Goal: Task Accomplishment & Management: Manage account settings

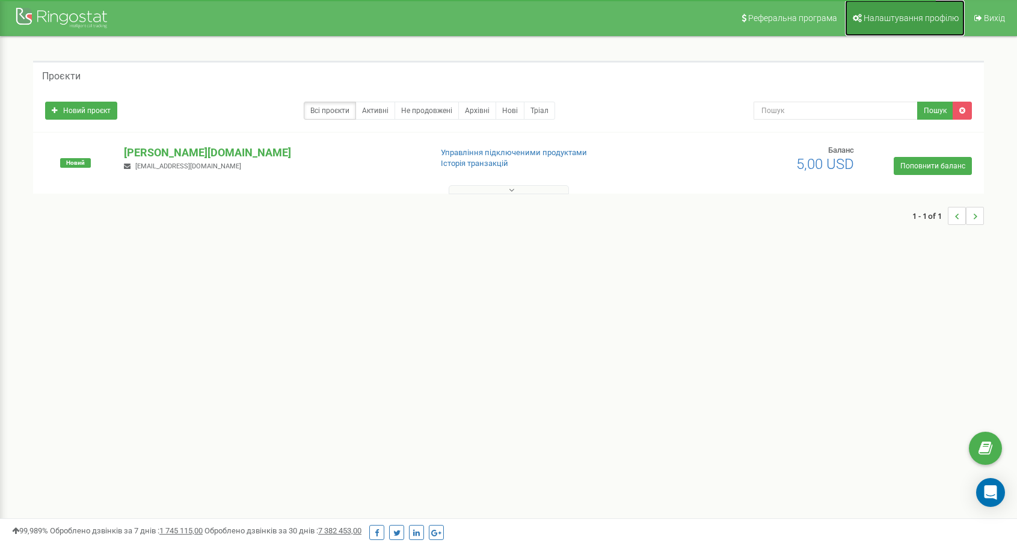
click at [895, 19] on span "Налаштування профілю" at bounding box center [911, 18] width 95 height 10
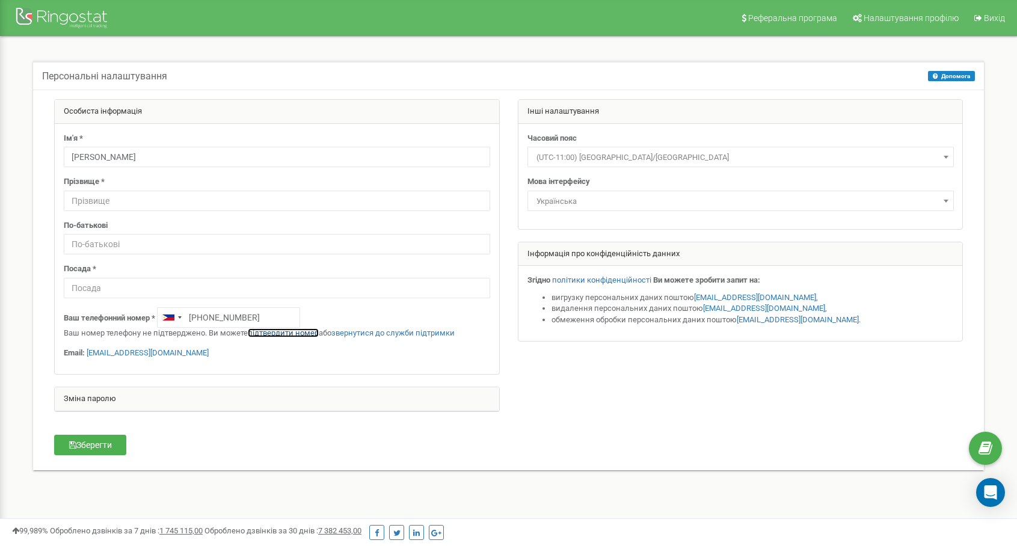
click at [289, 332] on link "підтвердити номер" at bounding box center [283, 332] width 71 height 9
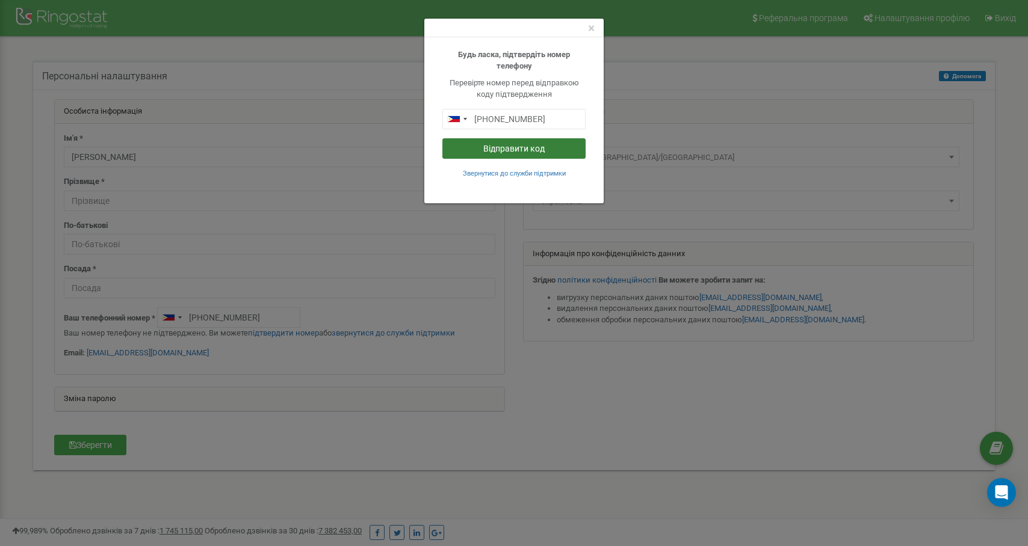
click at [498, 145] on button "Відправити код" at bounding box center [513, 148] width 143 height 20
